Goal: Browse casually: Explore the website without a specific task or goal

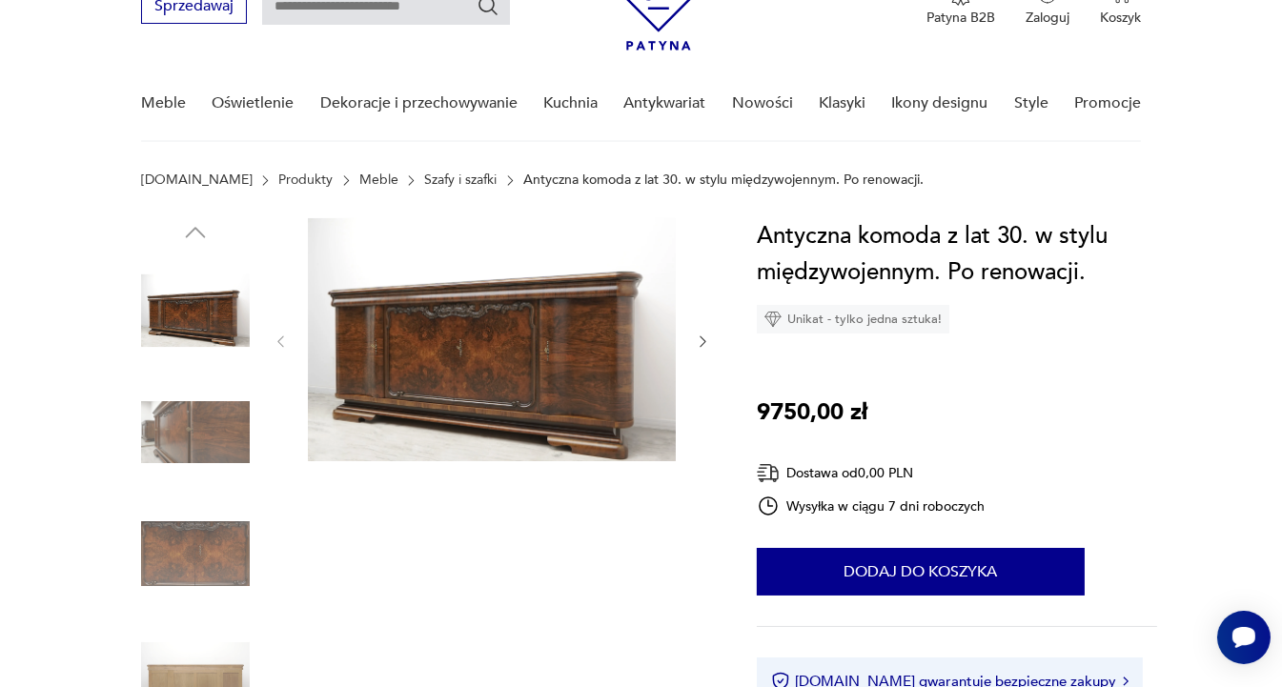
scroll to position [94, 0]
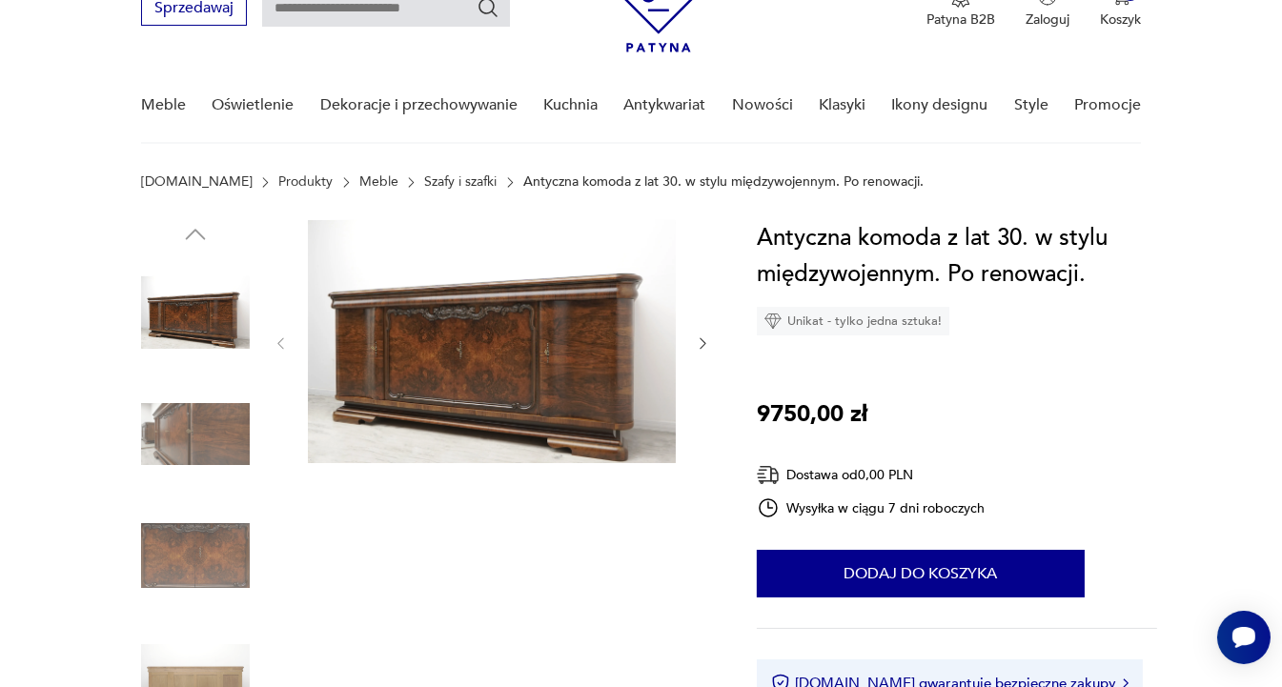
click at [700, 342] on icon "button" at bounding box center [703, 344] width 16 height 16
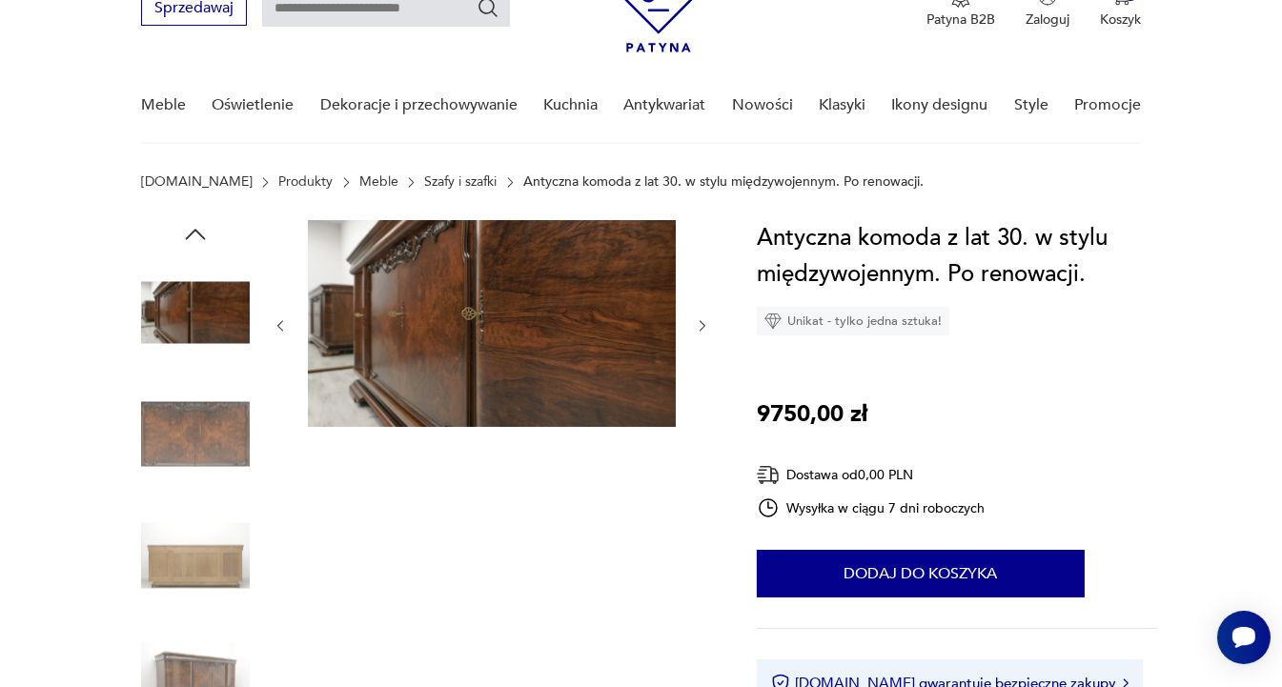
click at [700, 342] on div at bounding box center [492, 326] width 439 height 212
click at [705, 328] on icon "button" at bounding box center [703, 326] width 16 height 16
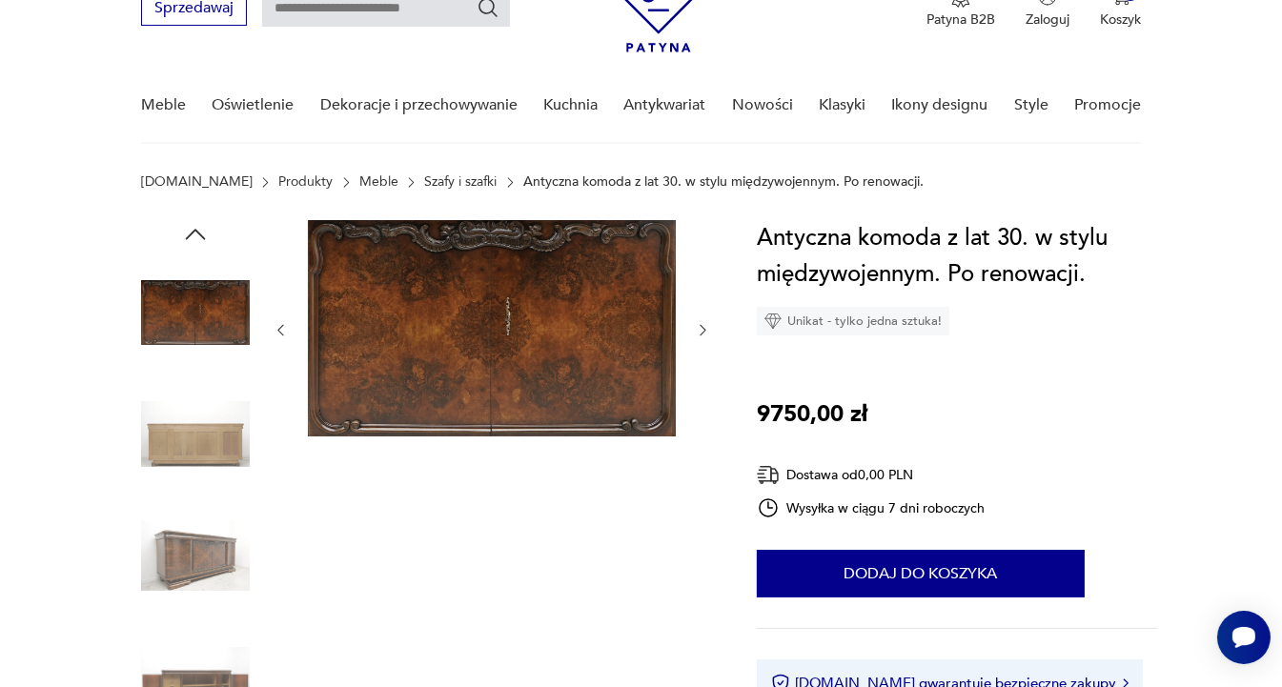
click at [705, 328] on icon "button" at bounding box center [703, 330] width 16 height 16
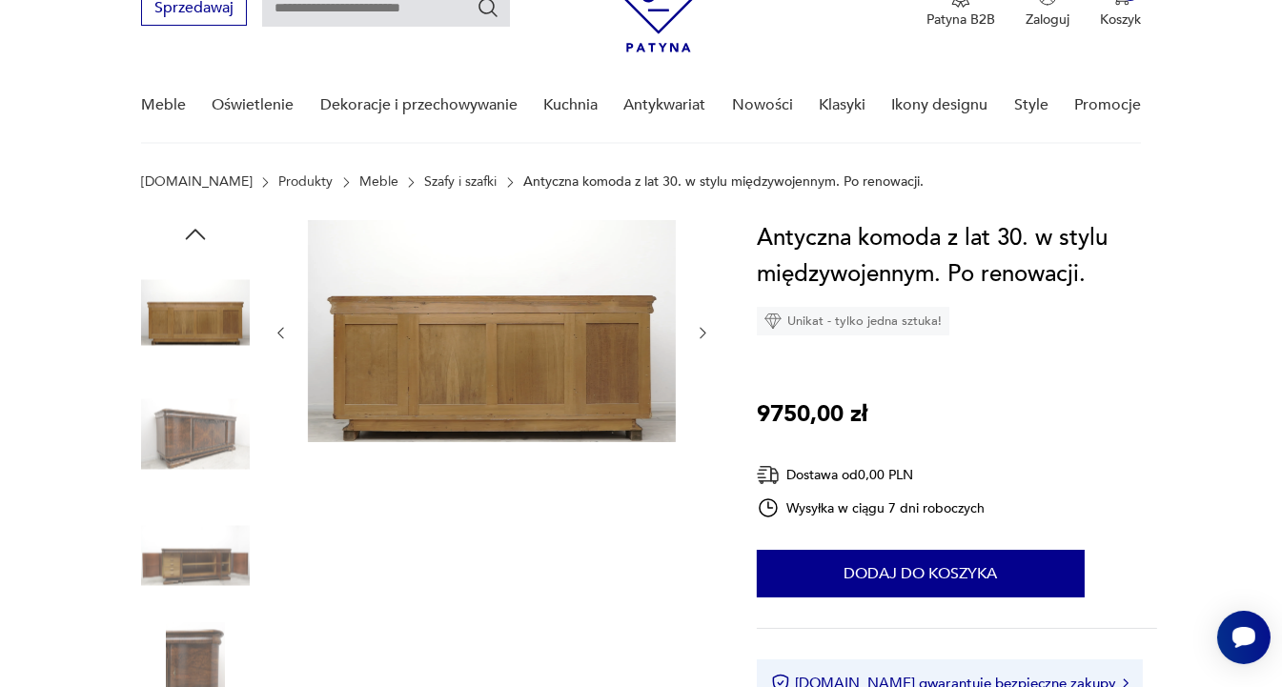
click at [705, 328] on icon "button" at bounding box center [703, 333] width 16 height 16
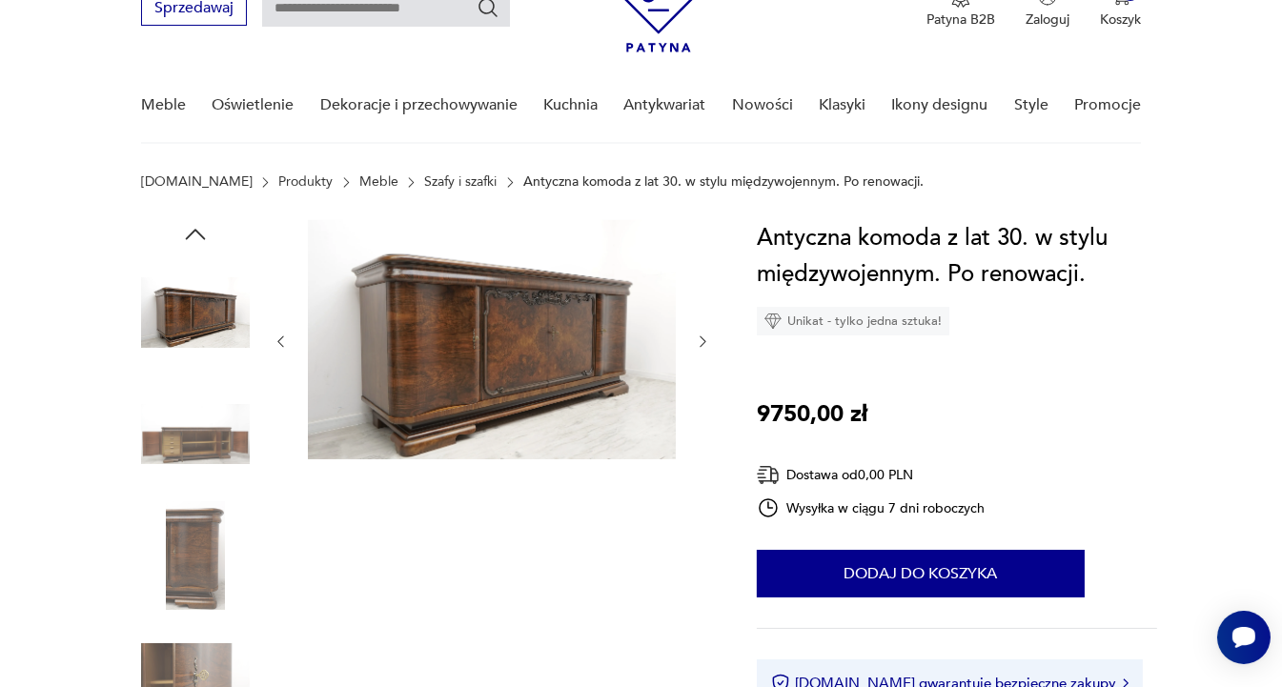
click at [705, 328] on div at bounding box center [492, 341] width 439 height 243
click at [703, 338] on icon "button" at bounding box center [703, 342] width 6 height 11
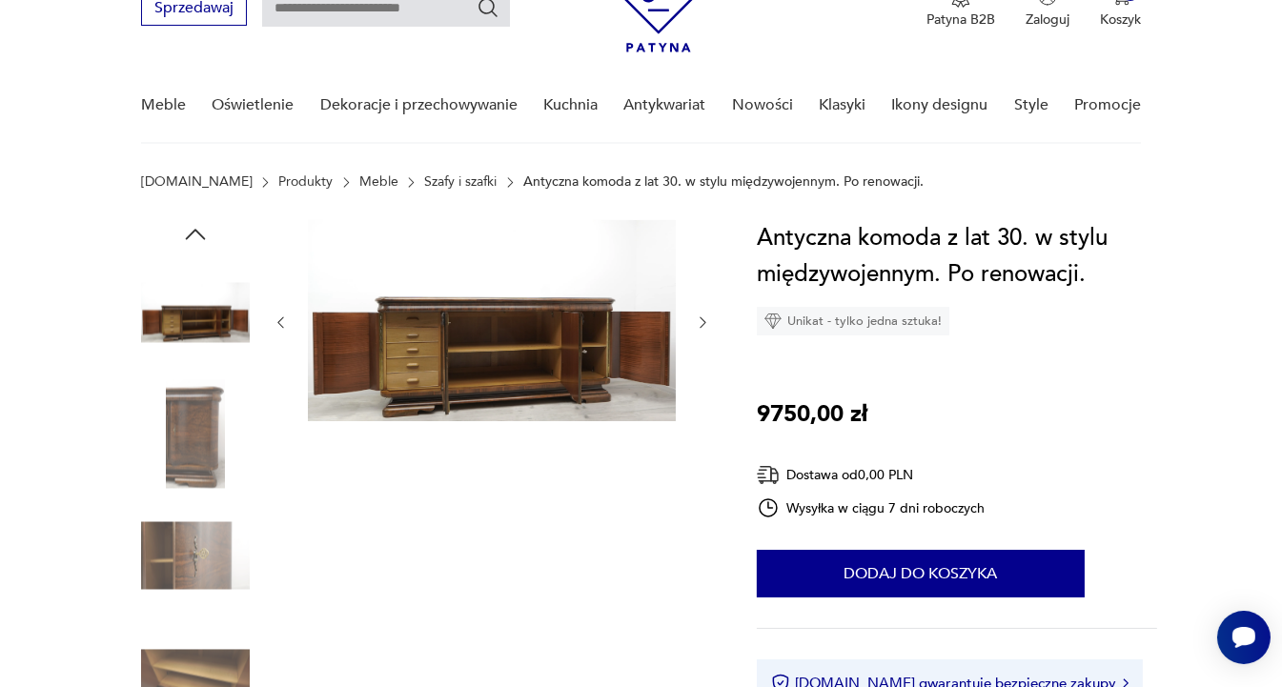
click at [704, 321] on icon "button" at bounding box center [703, 323] width 16 height 16
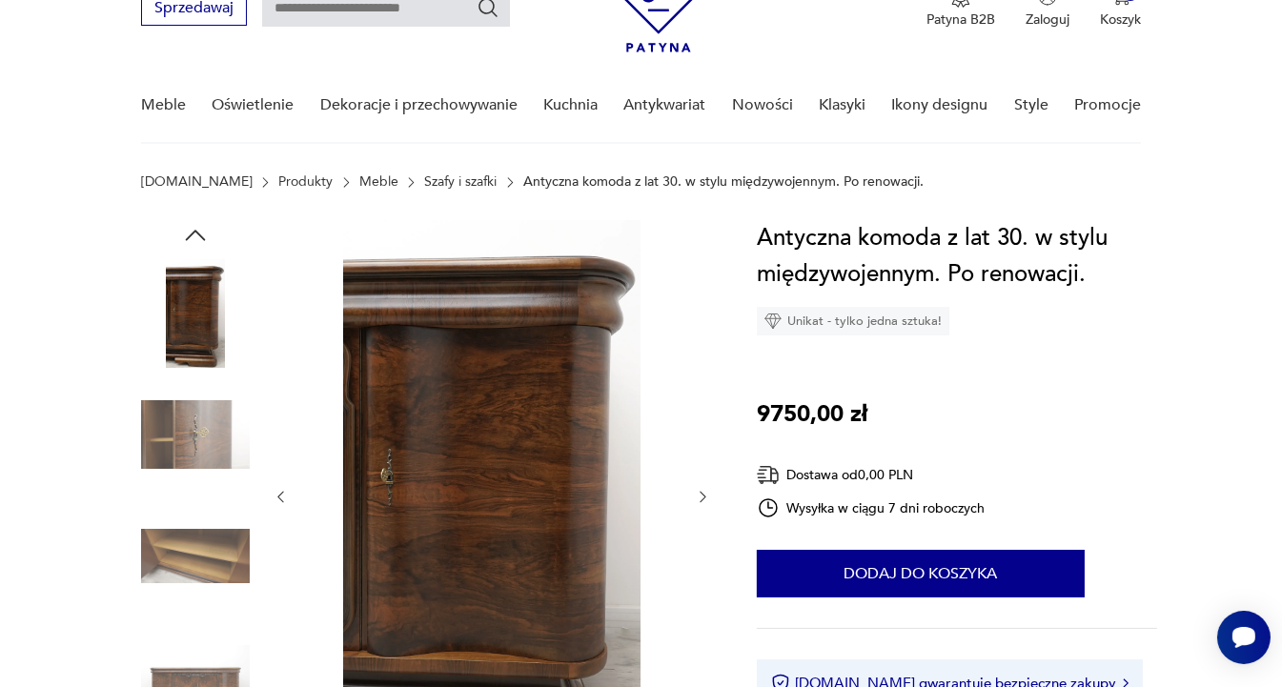
click at [704, 493] on icon "button" at bounding box center [703, 497] width 16 height 16
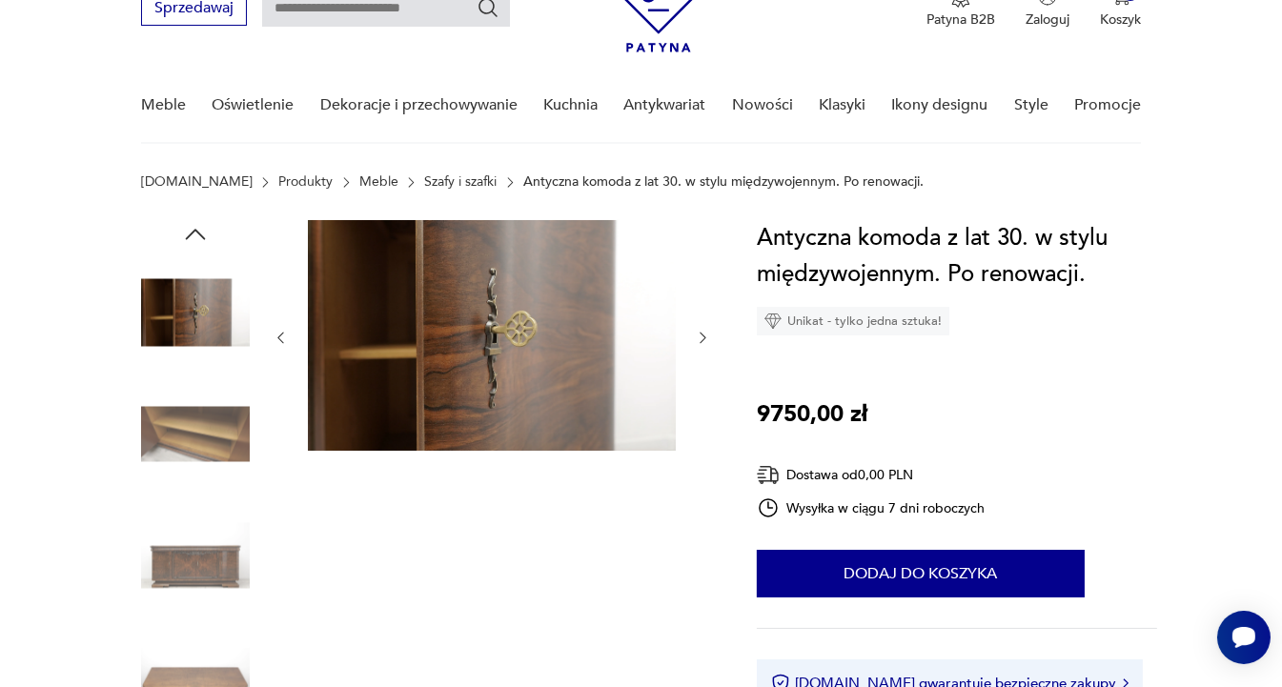
click at [705, 337] on icon "button" at bounding box center [703, 338] width 16 height 16
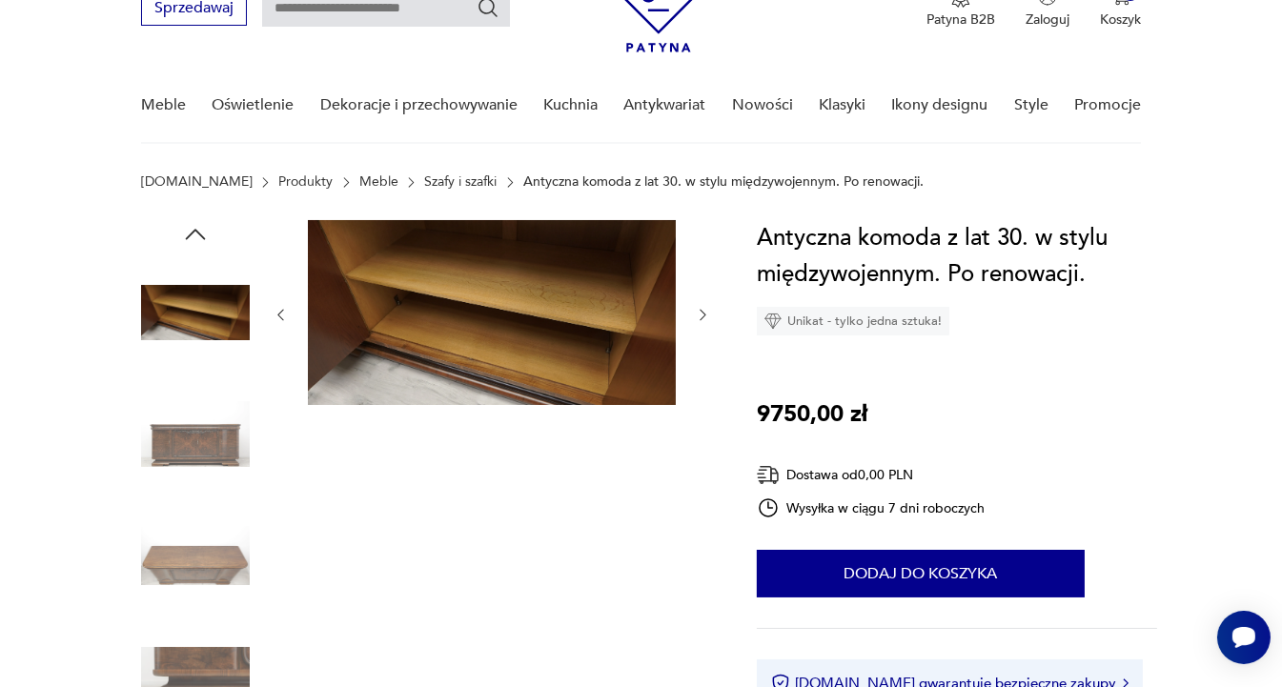
click at [704, 314] on icon "button" at bounding box center [703, 315] width 16 height 16
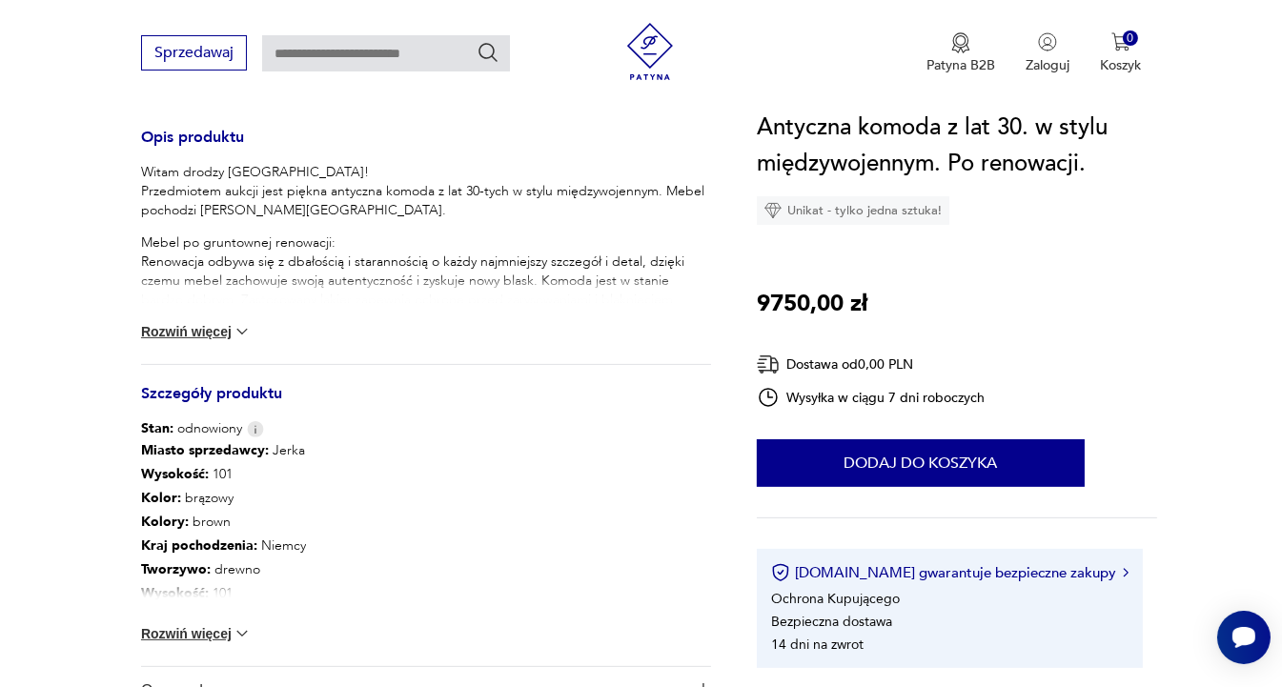
scroll to position [0, 0]
